Goal: Task Accomplishment & Management: Complete application form

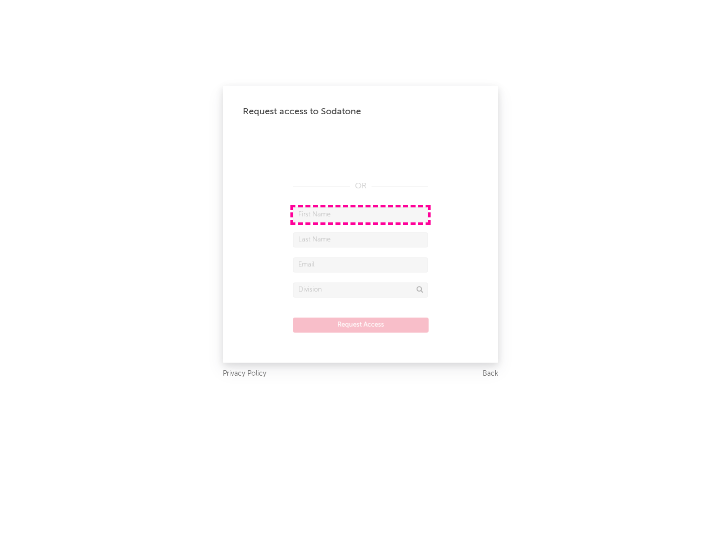
click at [360, 214] on input "text" at bounding box center [360, 214] width 135 height 15
type input "[PERSON_NAME]"
click at [360, 239] on input "text" at bounding box center [360, 239] width 135 height 15
type input "[PERSON_NAME]"
click at [360, 264] on input "text" at bounding box center [360, 264] width 135 height 15
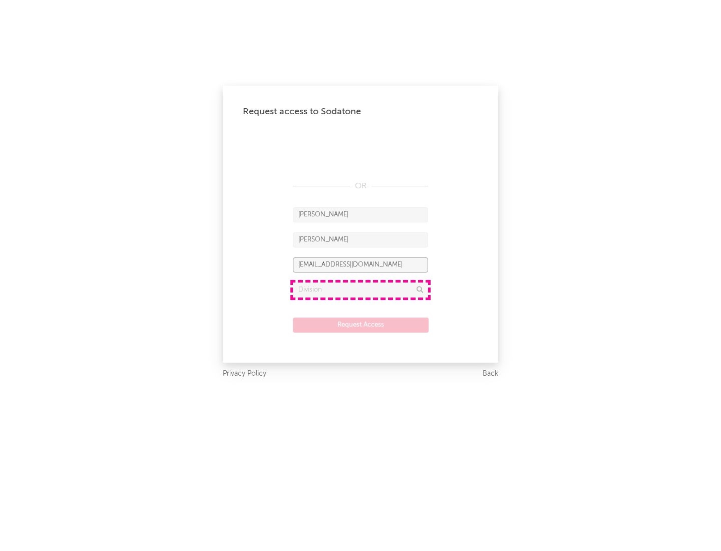
type input "[EMAIL_ADDRESS][DOMAIN_NAME]"
click at [360, 289] on input "text" at bounding box center [360, 289] width 135 height 15
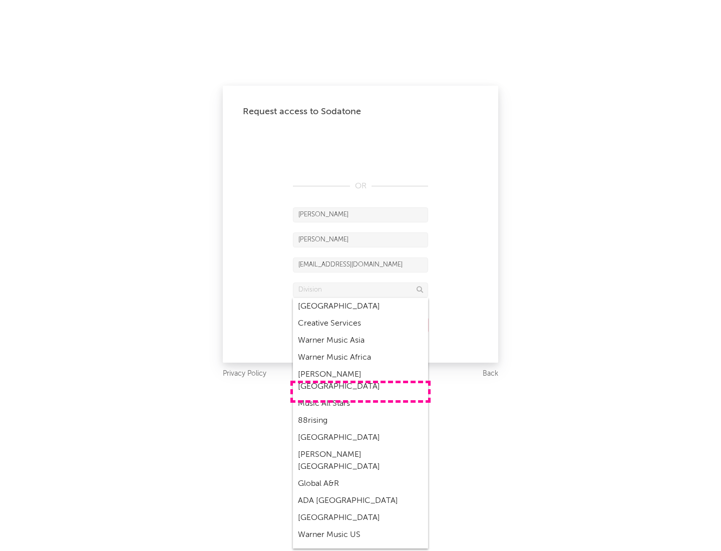
click at [360, 395] on div "Music All Stars" at bounding box center [360, 403] width 135 height 17
type input "Music All Stars"
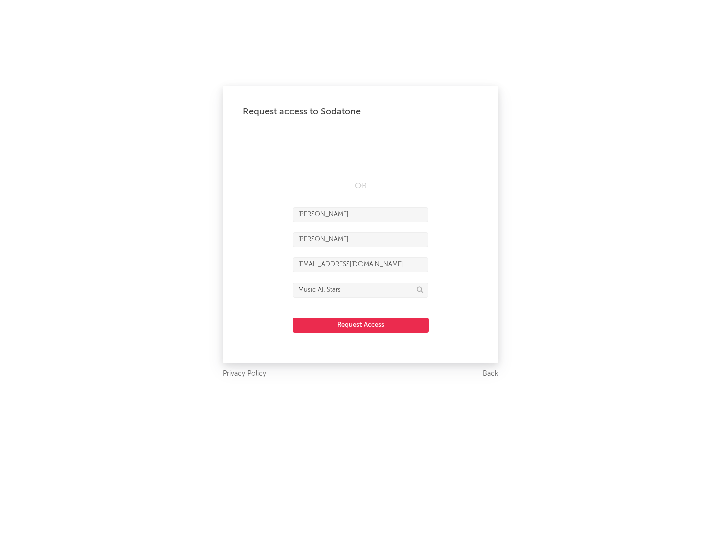
click at [360, 324] on button "Request Access" at bounding box center [361, 324] width 136 height 15
